Goal: Task Accomplishment & Management: Manage account settings

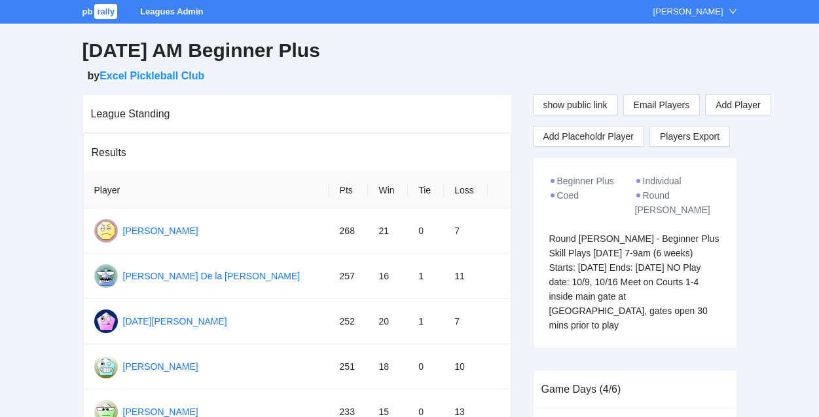
click at [109, 9] on span "rally" at bounding box center [105, 11] width 23 height 15
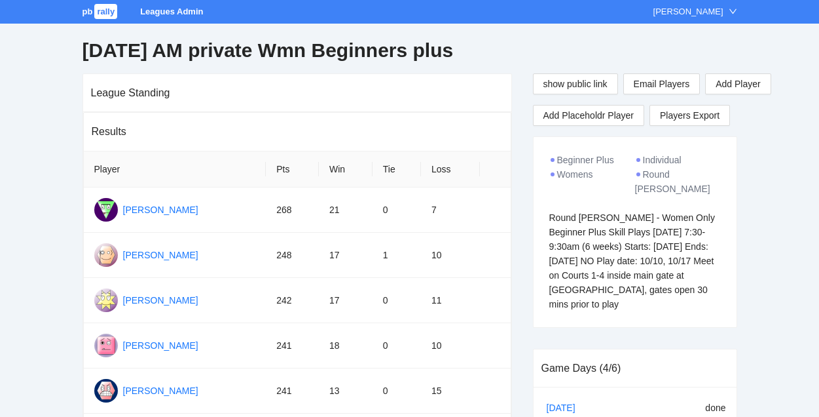
click at [104, 9] on span "rally" at bounding box center [105, 11] width 23 height 15
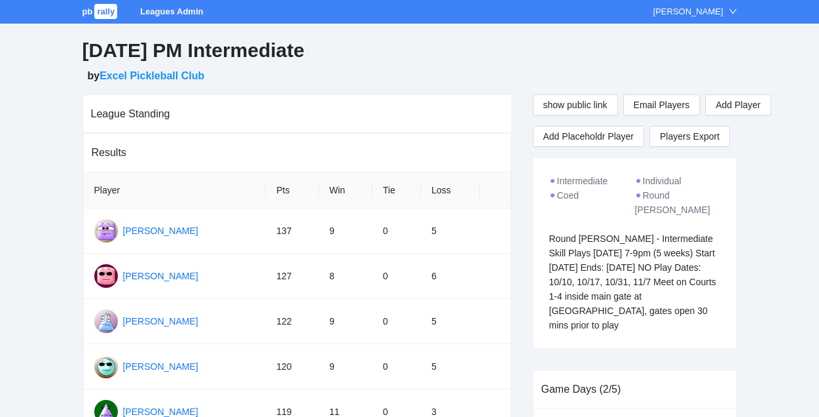
click at [104, 12] on span "rally" at bounding box center [105, 11] width 23 height 15
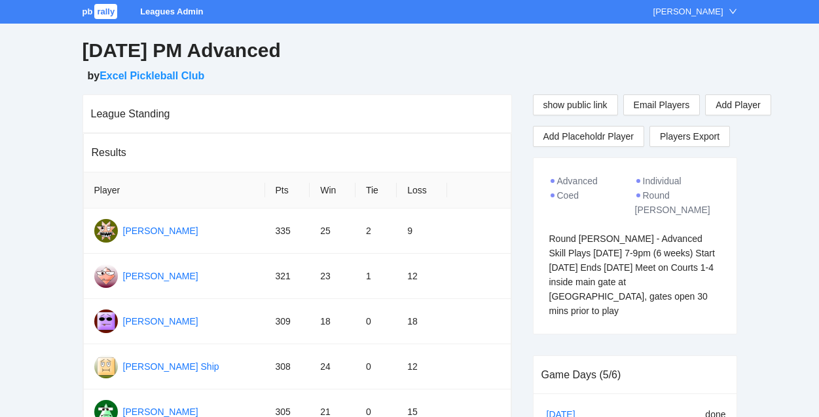
drag, startPoint x: 550, startPoint y: 223, endPoint x: 678, endPoint y: 297, distance: 148.5
click at [678, 297] on div "Advanced Individual Coed Round Robin Round Robin - Advanced Skill Plays Tuesday…" at bounding box center [635, 246] width 203 height 176
copy div "Round Robin - Advanced Skill Plays Tuesday 7-9pm (6 weeks) Start Sept 2nd Ends …"
click at [98, 12] on span "rally" at bounding box center [105, 11] width 23 height 15
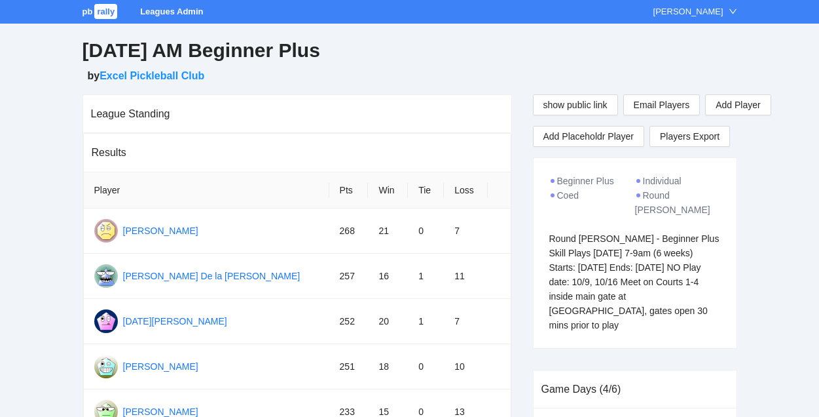
drag, startPoint x: 549, startPoint y: 223, endPoint x: 604, endPoint y: 308, distance: 100.8
click at [604, 308] on div "Round Robin - Beginner Plus Skill Plays Thursday 7-9am (6 weeks) Starts: Septem…" at bounding box center [635, 281] width 172 height 101
copy div "Round Robin - Beginner Plus Skill Plays Thursday 7-9am (6 weeks) Starts: Septem…"
click at [634, 308] on div "Round Robin - Beginner Plus Skill Plays Thursday 7-9am (6 weeks) Starts: Septem…" at bounding box center [635, 281] width 172 height 101
click at [102, 10] on span "rally" at bounding box center [105, 11] width 23 height 15
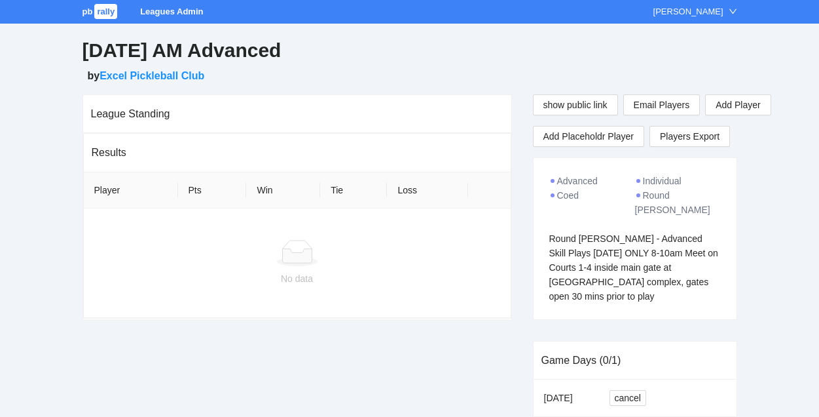
click at [114, 11] on span "rally" at bounding box center [105, 11] width 23 height 15
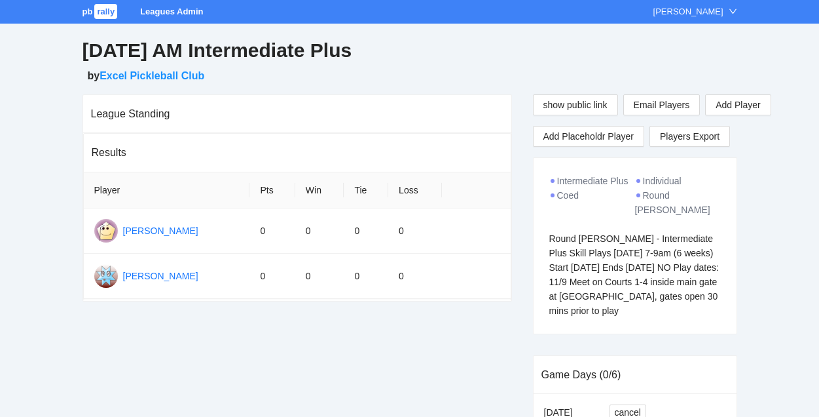
drag, startPoint x: 547, startPoint y: 224, endPoint x: 624, endPoint y: 310, distance: 115.0
click at [624, 310] on div "Intermediate Plus Individual Coed Round Robin Round Robin - Intermediate Plus S…" at bounding box center [635, 246] width 203 height 176
copy div "Round Robin - Intermediate Plus Skill Plays Sunday 7-9am (6 weeks) Start Octobe…"
click at [108, 11] on span "rally" at bounding box center [105, 11] width 23 height 15
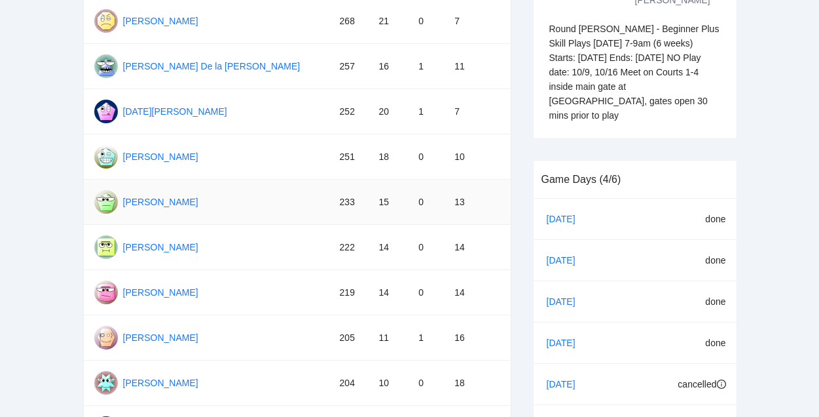
scroll to position [128, 0]
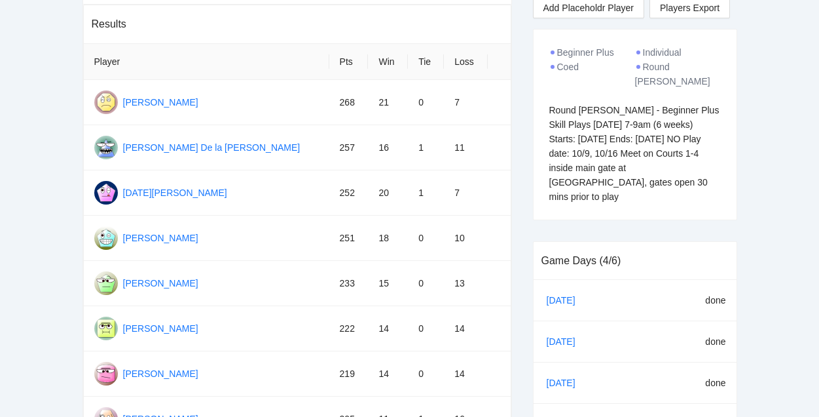
drag, startPoint x: 548, startPoint y: 95, endPoint x: 599, endPoint y: 193, distance: 110.4
click at [599, 193] on div "Beginner Plus Individual Coed Round Robin Round Robin - Beginner Plus Skill Pla…" at bounding box center [635, 124] width 203 height 190
copy div "Round Robin - Beginner Plus Skill Plays Thursday 7-9am (6 weeks) Starts: Septem…"
click at [599, 193] on div "Beginner Plus Individual Coed Round Robin Round Robin - Beginner Plus Skill Pla…" at bounding box center [635, 124] width 203 height 190
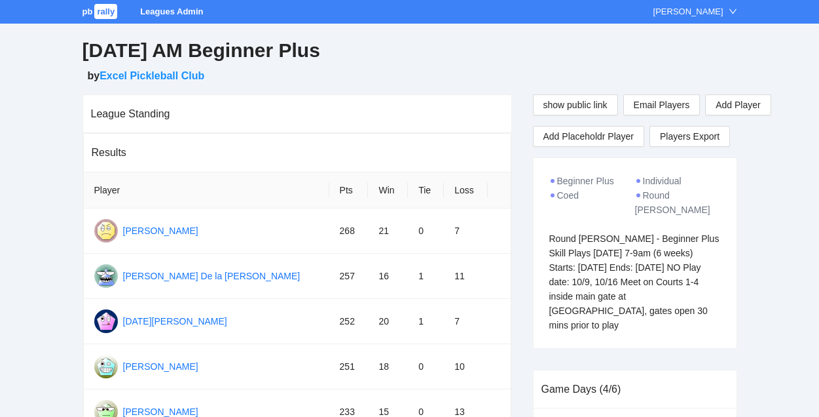
click at [103, 14] on span "rally" at bounding box center [105, 11] width 23 height 15
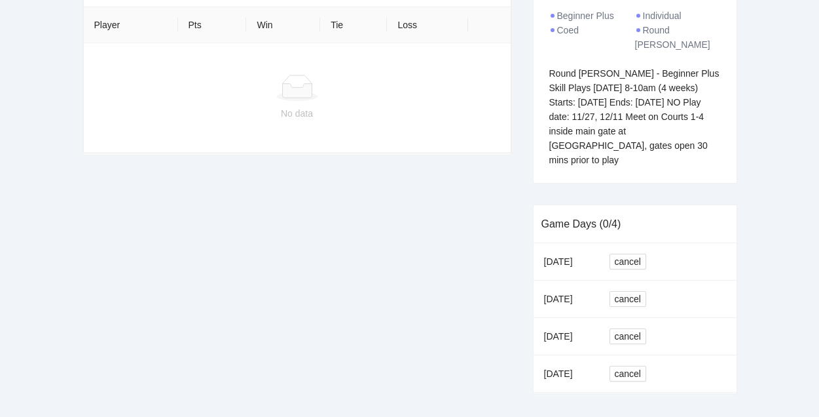
scroll to position [168, 0]
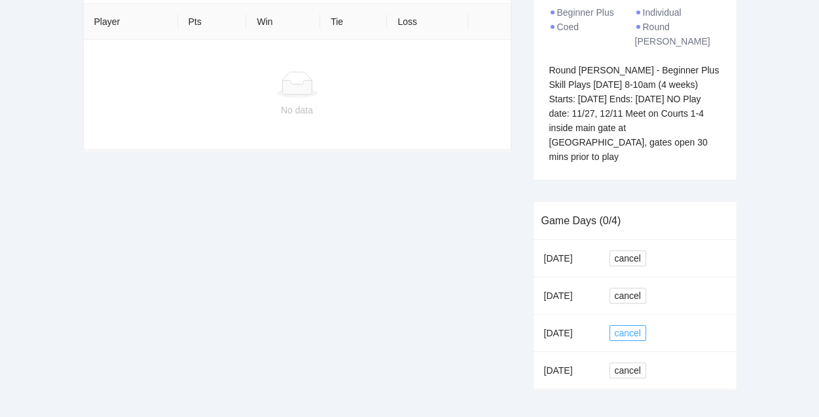
click at [631, 325] on span "cancel" at bounding box center [628, 332] width 26 height 14
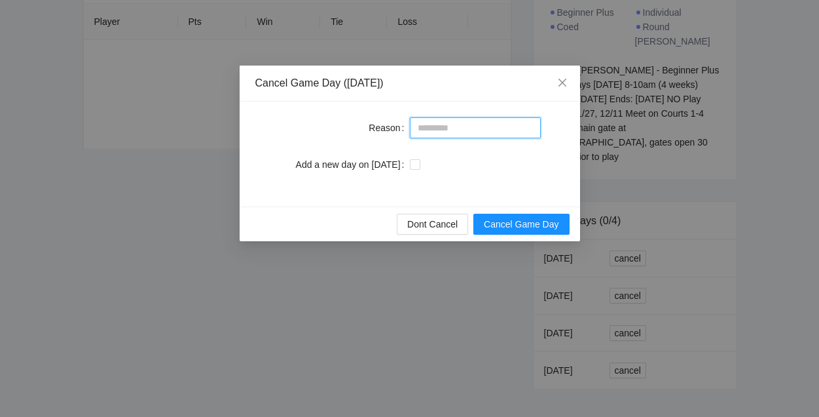
click at [445, 124] on input "Reason" at bounding box center [475, 127] width 131 height 21
type input "*******"
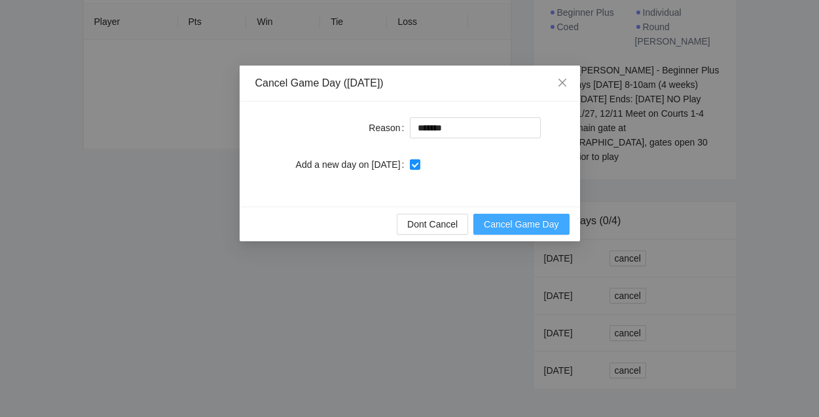
click at [520, 225] on span "Cancel Game Day" at bounding box center [521, 224] width 75 height 14
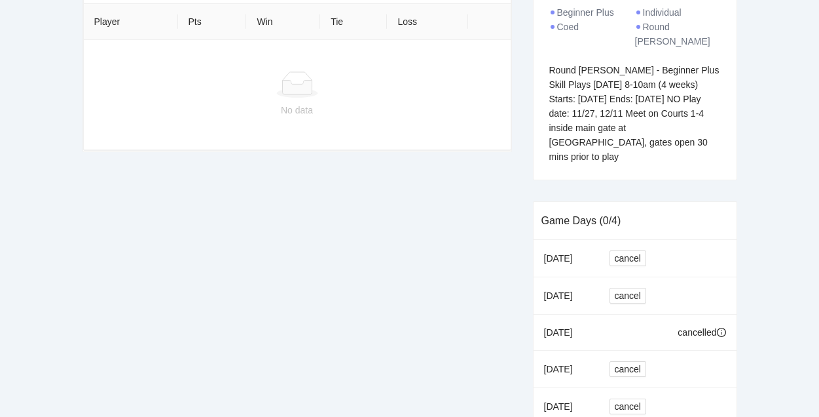
scroll to position [204, 0]
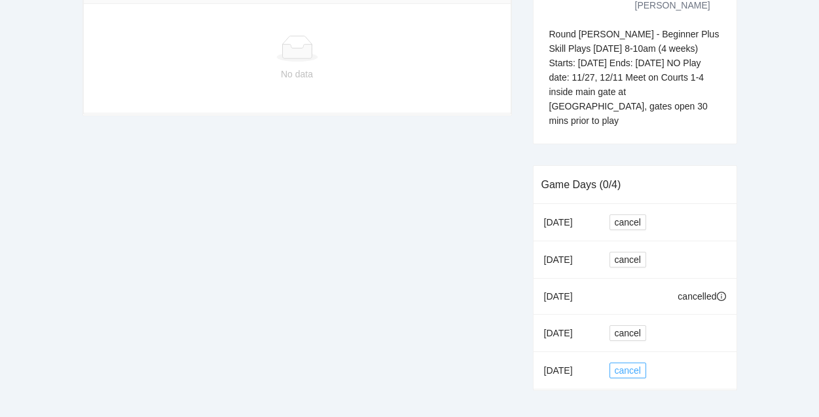
click at [631, 363] on span "cancel" at bounding box center [628, 370] width 26 height 14
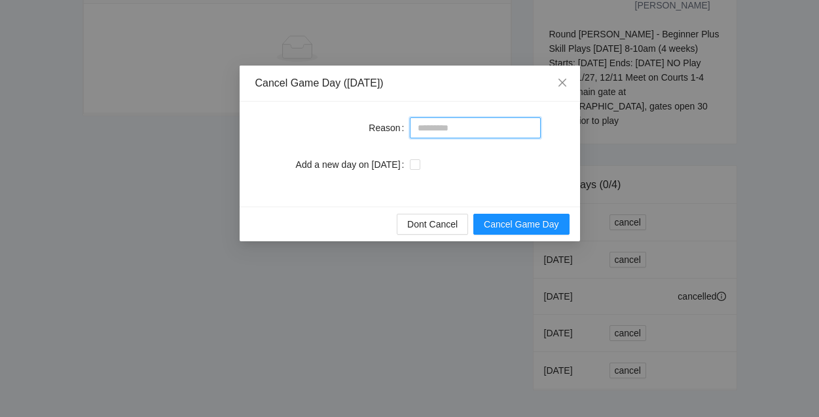
click at [479, 130] on input "Reason" at bounding box center [475, 127] width 131 height 21
type input "**********"
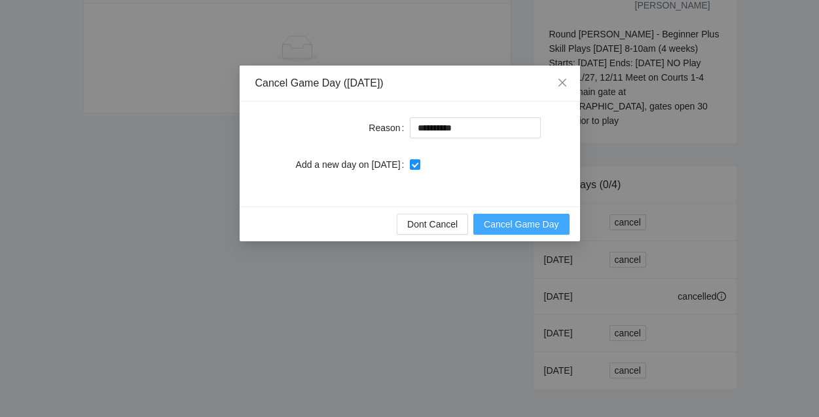
click at [515, 221] on span "Cancel Game Day" at bounding box center [521, 224] width 75 height 14
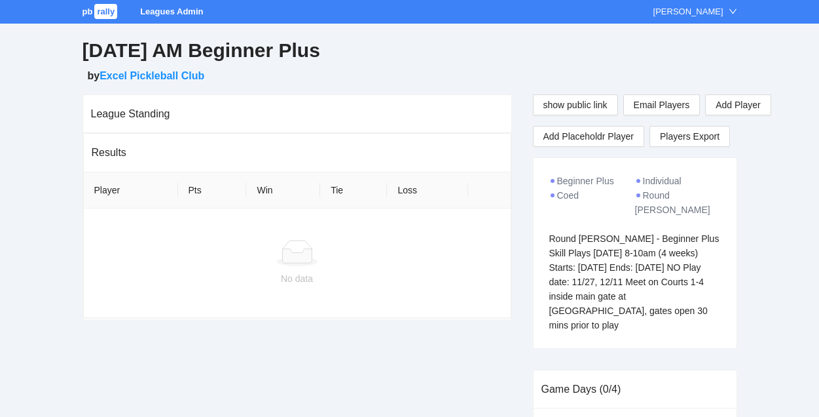
click at [100, 10] on span "rally" at bounding box center [105, 11] width 23 height 15
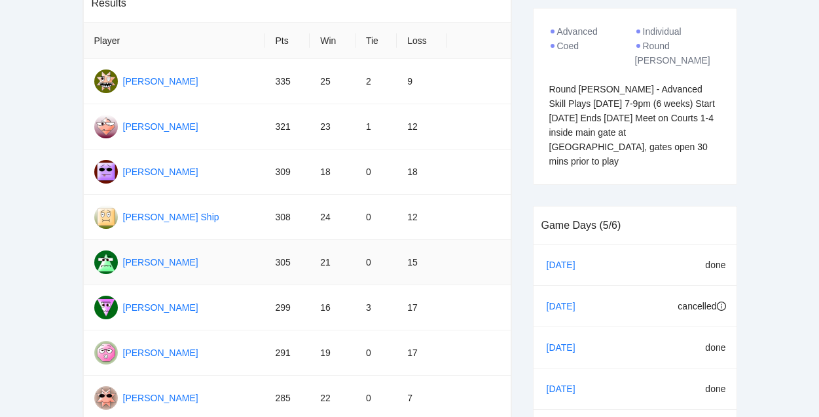
scroll to position [92, 0]
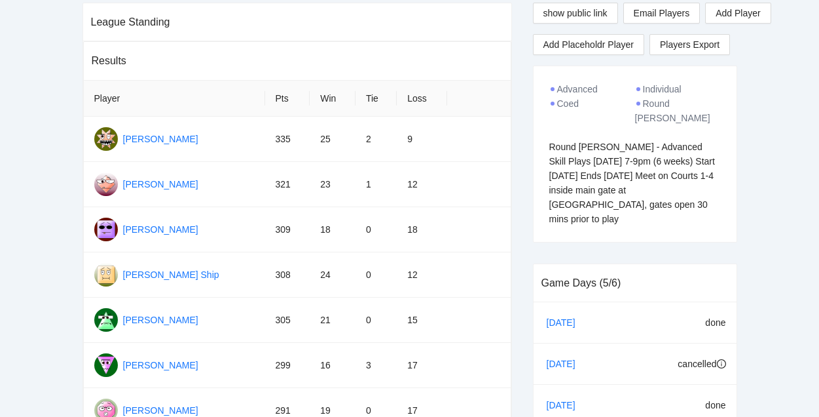
drag, startPoint x: 547, startPoint y: 133, endPoint x: 682, endPoint y: 191, distance: 146.1
click at [682, 191] on div "Advanced Individual Coed Round Robin Round Robin - Advanced Skill Plays Tuesday…" at bounding box center [635, 154] width 203 height 176
copy div "Round Robin - Advanced Skill Plays Tuesday 7-9pm (6 weeks) Start Sept 2nd Ends …"
click at [593, 166] on div "Round Robin - Advanced Skill Plays Tuesday 7-9pm (6 weeks) Start Sept 2nd Ends …" at bounding box center [635, 182] width 172 height 86
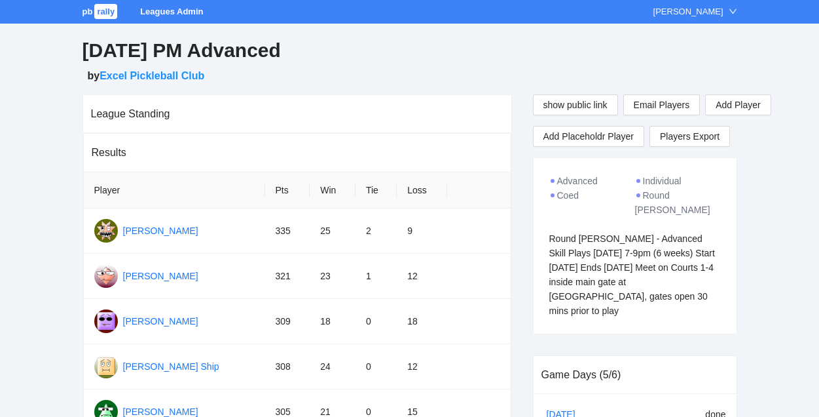
click at [105, 12] on span "rally" at bounding box center [105, 11] width 23 height 15
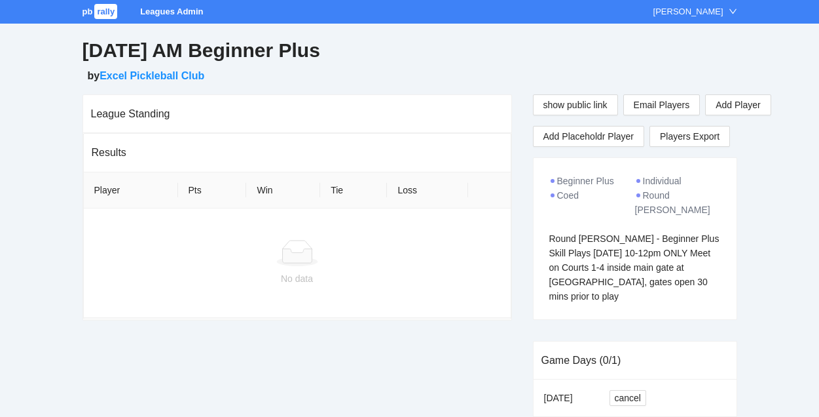
click at [98, 11] on span "rally" at bounding box center [105, 11] width 23 height 15
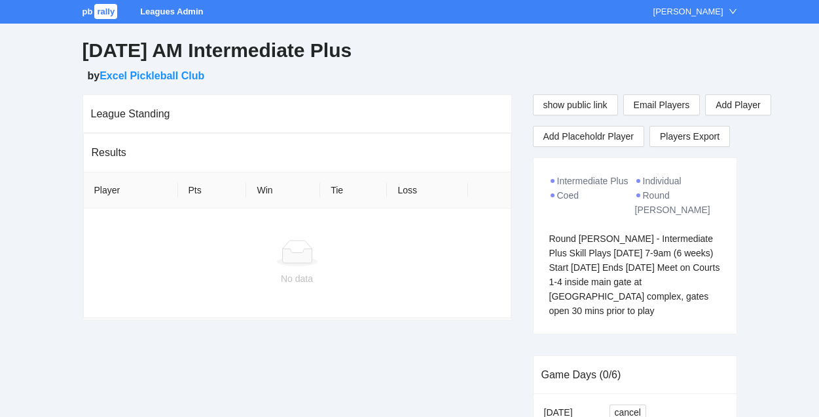
click at [99, 16] on span "rally" at bounding box center [105, 11] width 23 height 15
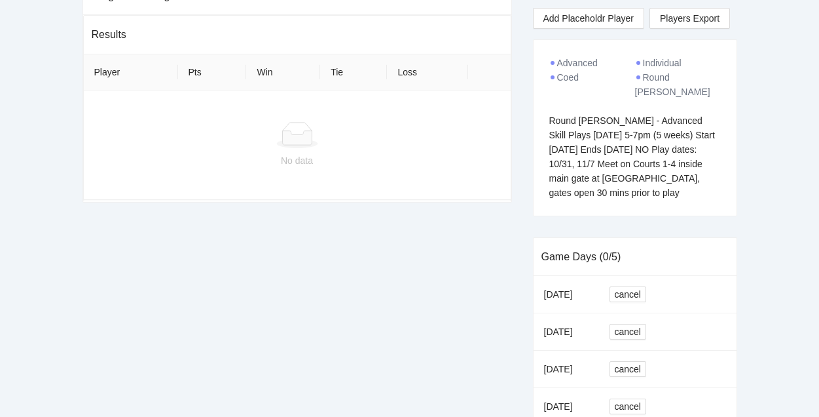
scroll to position [191, 0]
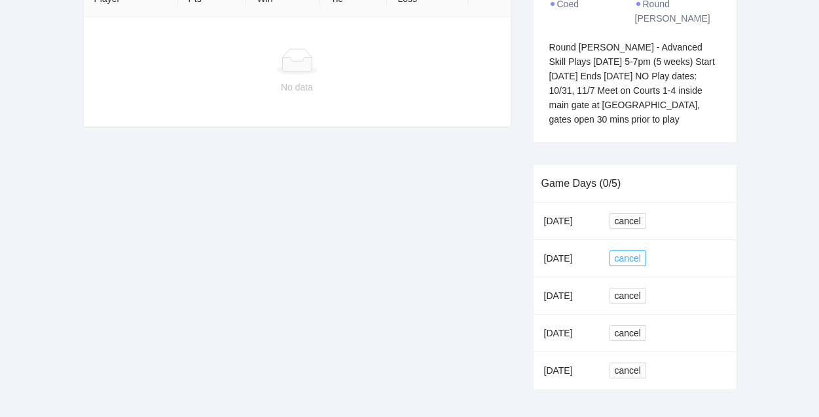
click at [626, 251] on span "cancel" at bounding box center [628, 258] width 26 height 14
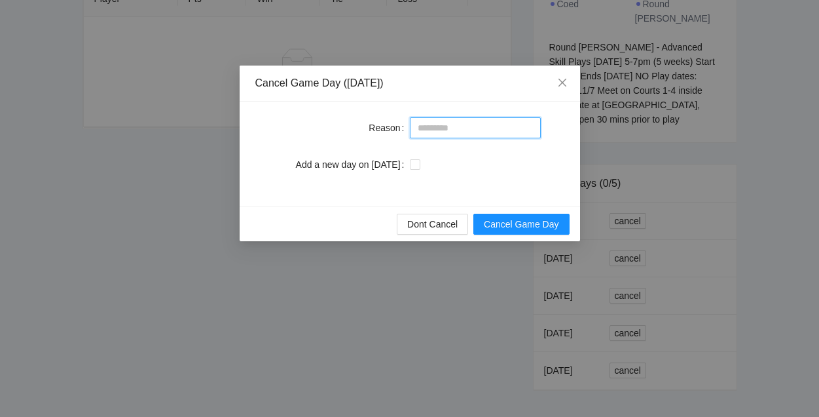
click at [460, 124] on input "Reason" at bounding box center [475, 127] width 131 height 21
type input "*******"
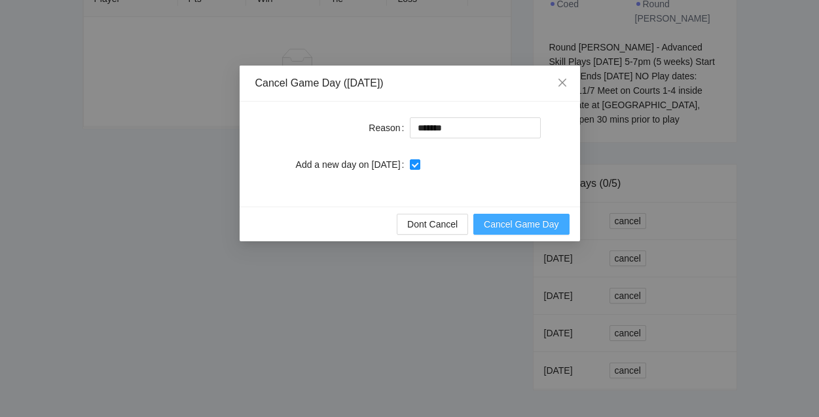
click at [528, 226] on span "Cancel Game Day" at bounding box center [521, 224] width 75 height 14
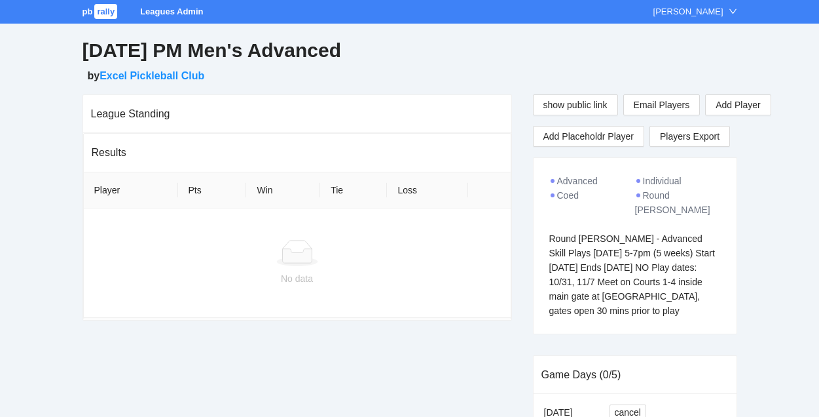
scroll to position [191, 0]
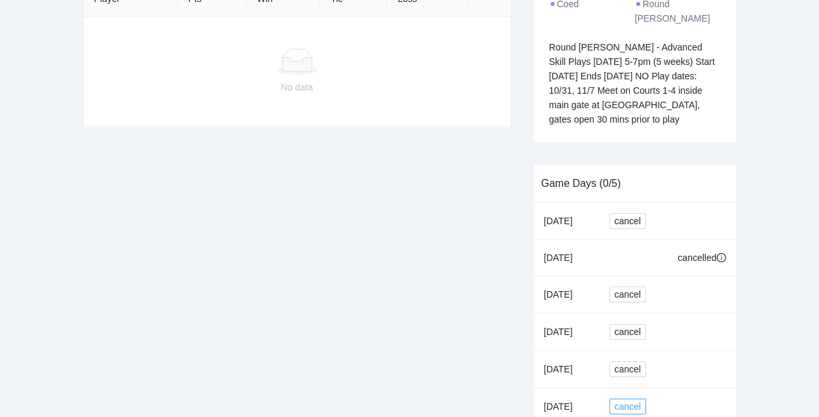
click at [629, 399] on span "cancel" at bounding box center [628, 406] width 26 height 14
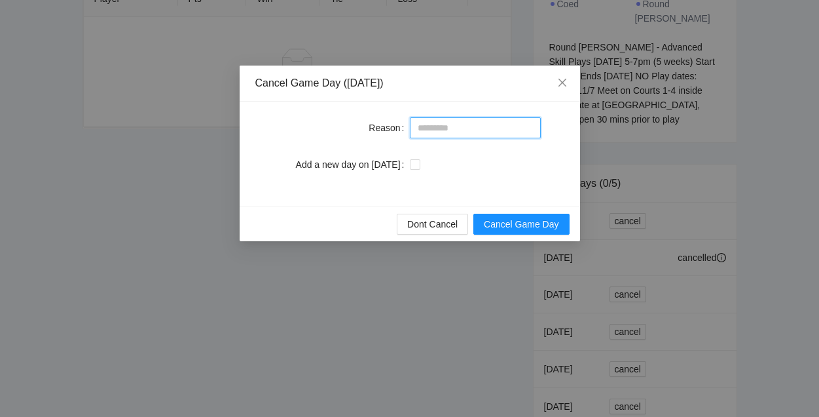
click at [475, 130] on input "Reason" at bounding box center [475, 127] width 131 height 21
type input "*******"
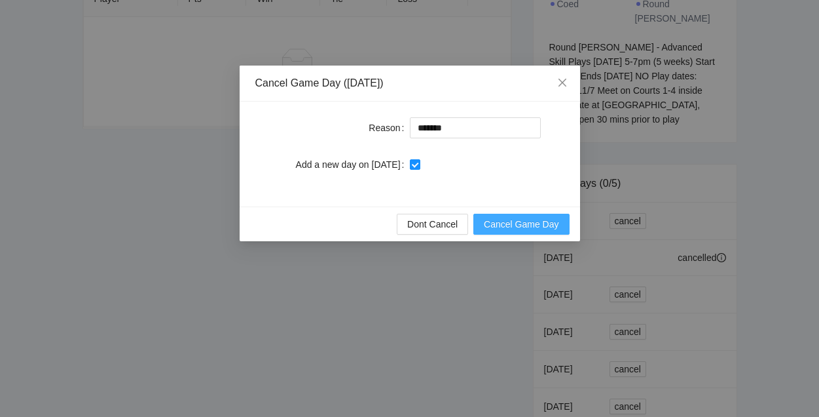
click at [533, 228] on span "Cancel Game Day" at bounding box center [521, 224] width 75 height 14
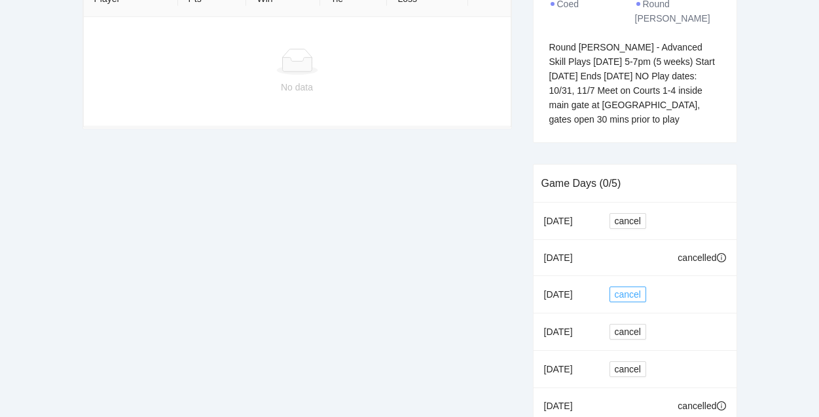
scroll to position [263, 0]
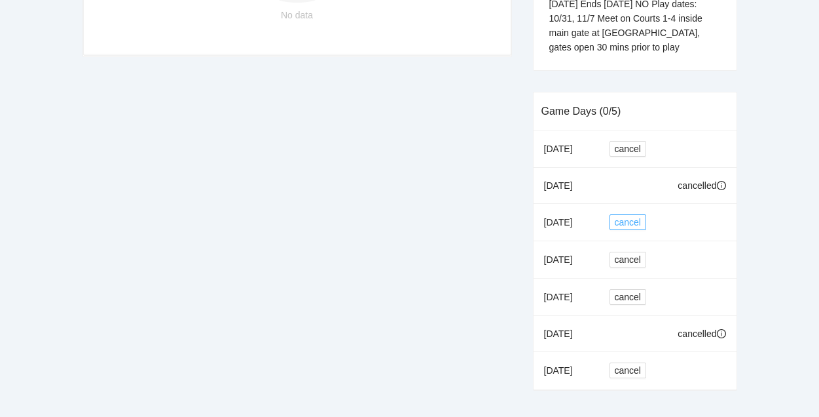
click at [640, 215] on span "cancel" at bounding box center [628, 222] width 26 height 14
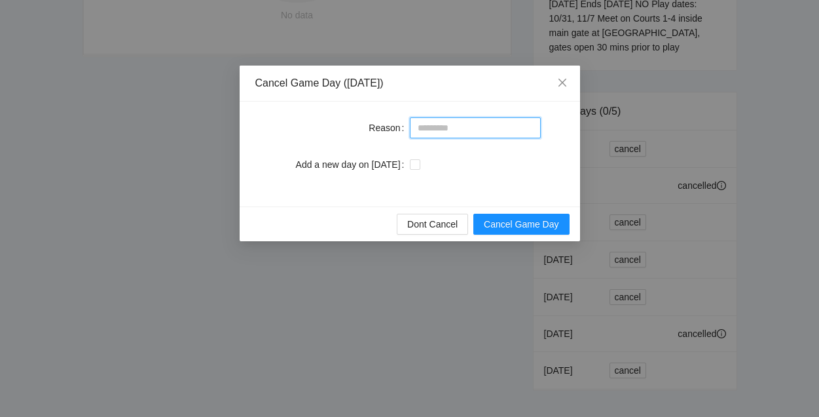
click at [477, 135] on input "Reason" at bounding box center [475, 127] width 131 height 21
type input "**********"
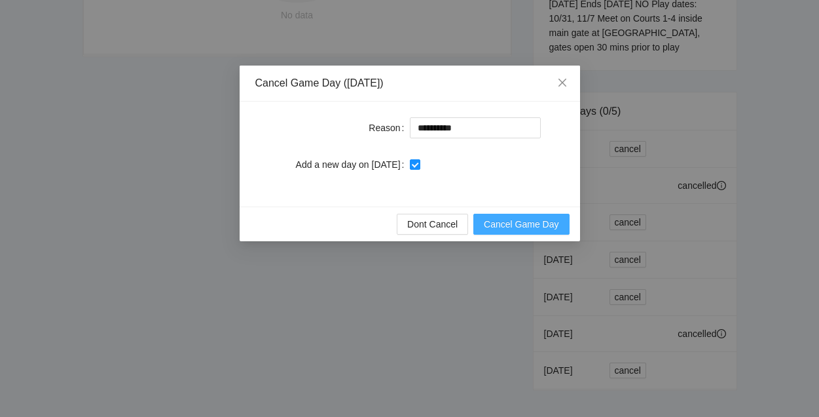
click at [532, 223] on span "Cancel Game Day" at bounding box center [521, 224] width 75 height 14
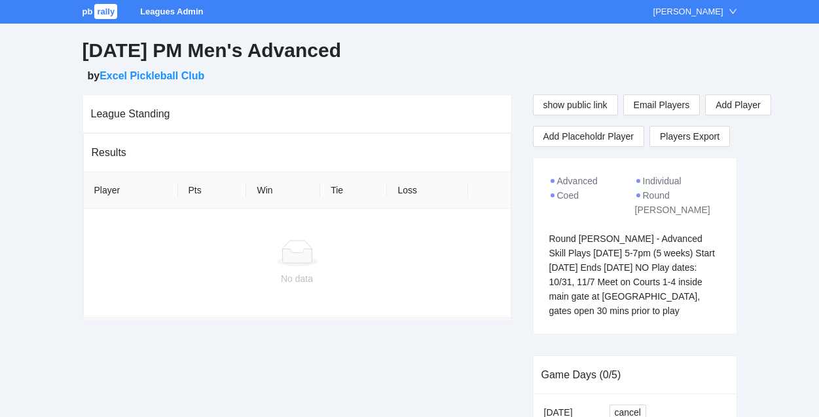
scroll to position [263, 0]
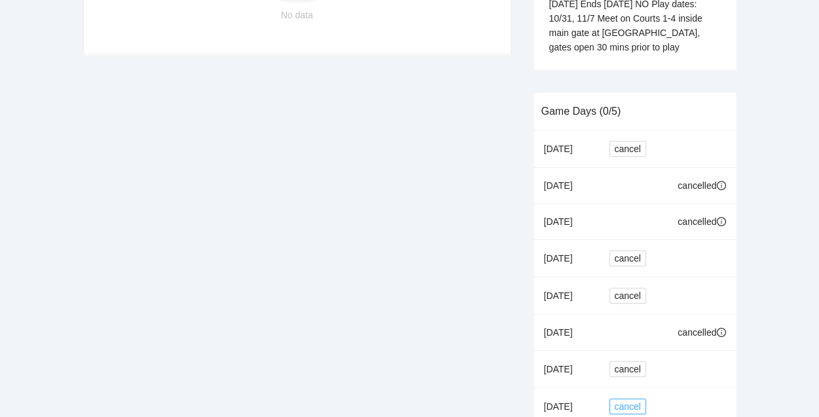
click at [634, 399] on span "cancel" at bounding box center [628, 406] width 26 height 14
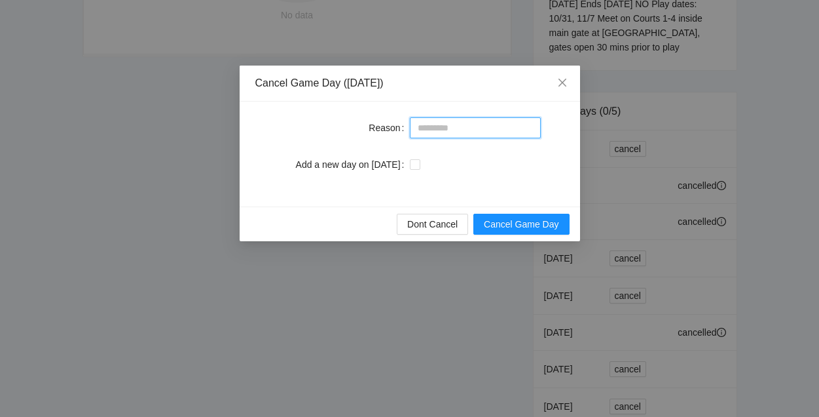
click at [469, 128] on input "Reason" at bounding box center [475, 127] width 131 height 21
type input "**********"
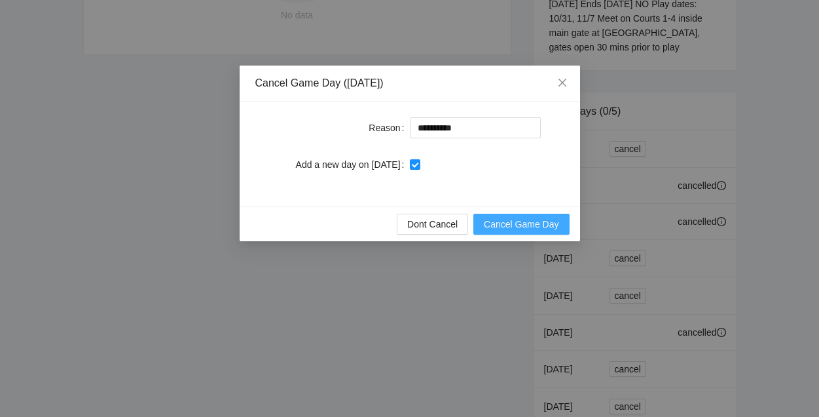
click at [507, 222] on span "Cancel Game Day" at bounding box center [521, 224] width 75 height 14
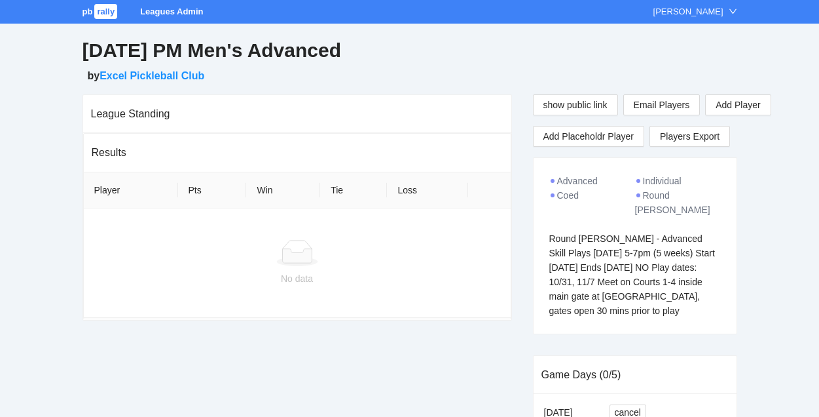
click at [105, 13] on span "rally" at bounding box center [105, 11] width 23 height 15
click at [101, 10] on span "rally" at bounding box center [105, 11] width 23 height 15
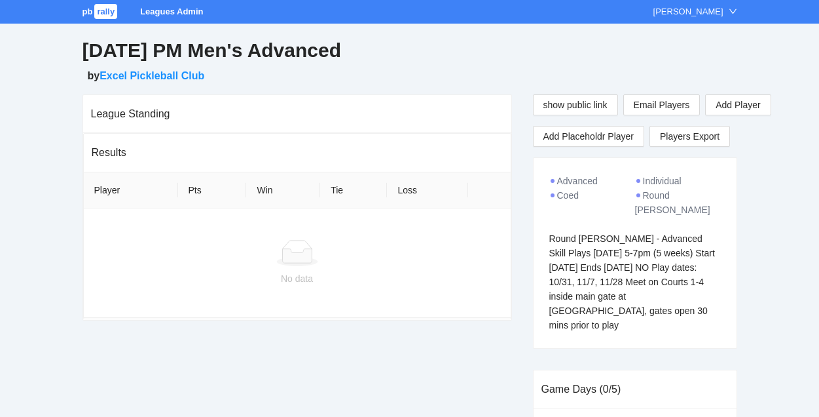
click at [100, 14] on span "rally" at bounding box center [105, 11] width 23 height 15
drag, startPoint x: 547, startPoint y: 220, endPoint x: 603, endPoint y: 309, distance: 105.4
click at [603, 309] on div "Advanced Individual Mens Round Robin Round Robin - Advanced Skill Plays Friday …" at bounding box center [635, 253] width 203 height 190
copy div "Round Robin - Advanced Skill Plays Friday 5-7pm (5 weeks) Start October 24th En…"
click at [92, 10] on span "pb" at bounding box center [88, 12] width 10 height 10
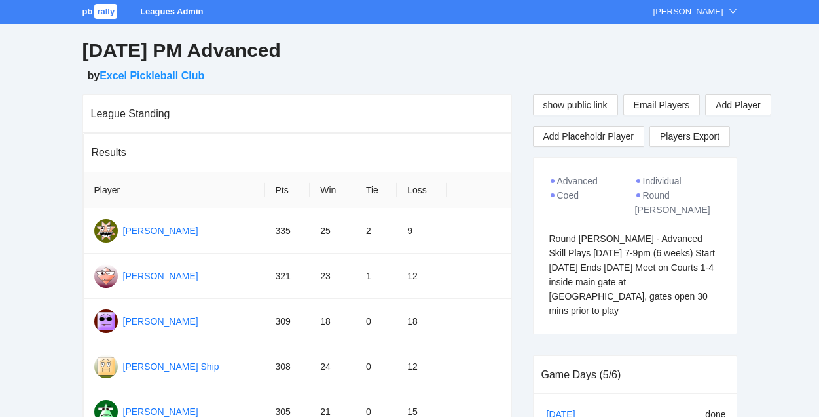
drag, startPoint x: 549, startPoint y: 225, endPoint x: 696, endPoint y: 289, distance: 160.1
click at [696, 289] on div "Advanced Individual Coed Round Robin Round Robin - Advanced Skill Plays Tuesday…" at bounding box center [635, 246] width 203 height 176
copy div "Round Robin - Advanced Skill Plays Tuesday 7-9pm (6 weeks) Start Sept 2nd Ends …"
click at [103, 13] on span "rally" at bounding box center [105, 11] width 23 height 15
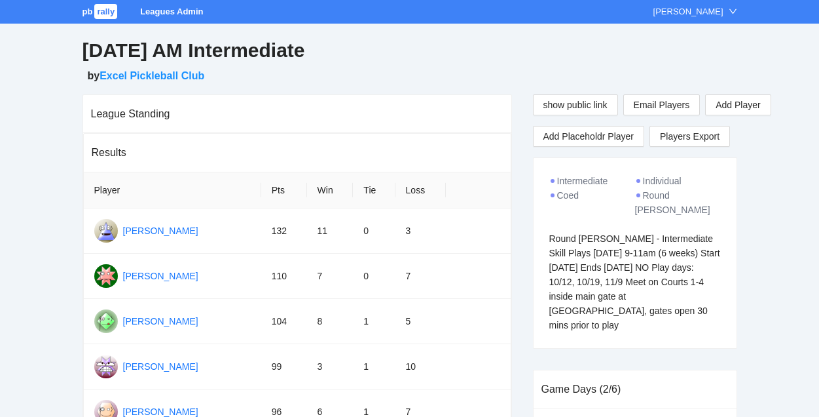
click at [108, 10] on span "rally" at bounding box center [105, 11] width 23 height 15
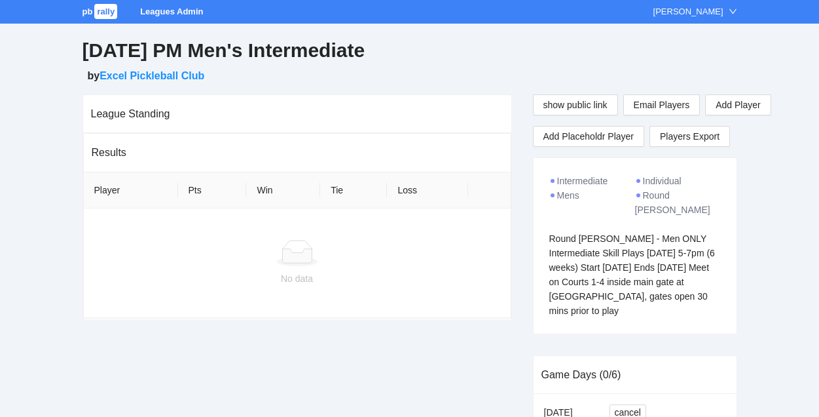
click at [103, 5] on span "rally" at bounding box center [105, 11] width 23 height 15
click at [109, 14] on span "rally" at bounding box center [105, 11] width 23 height 15
